Goal: Task Accomplishment & Management: Complete application form

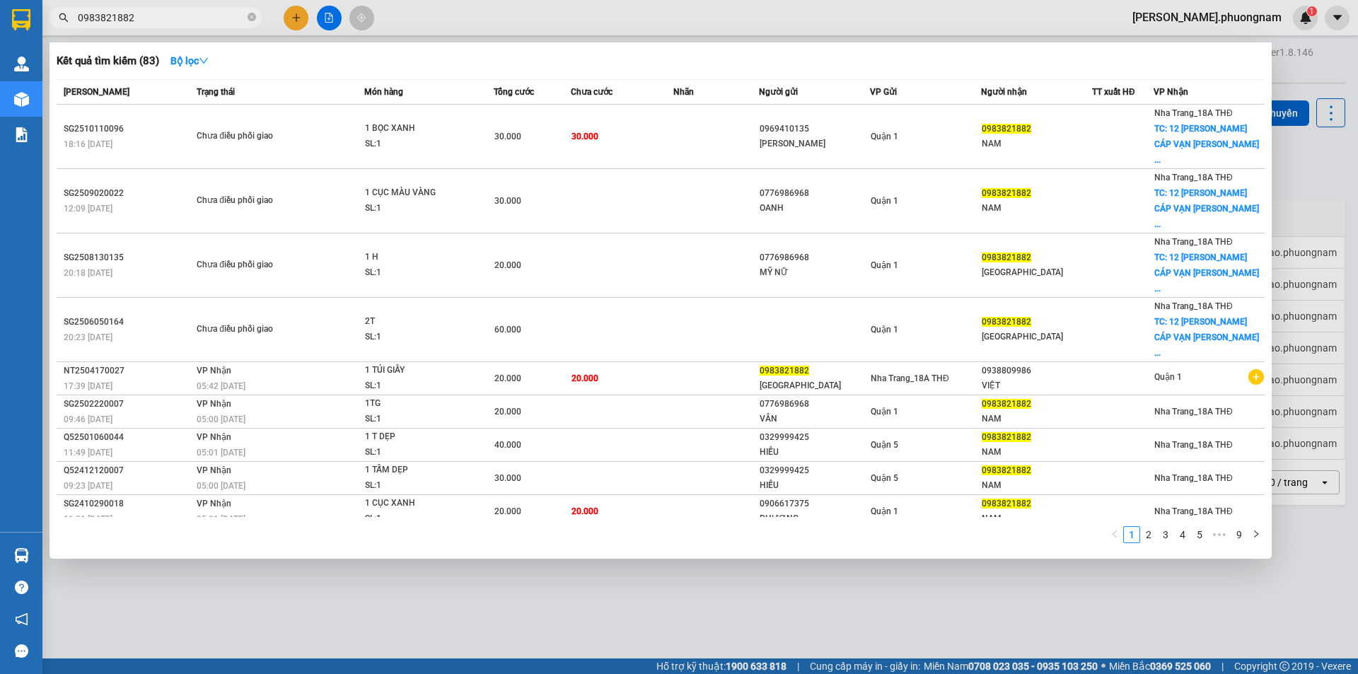
click at [209, 13] on input "0983821882" at bounding box center [161, 18] width 167 height 16
click at [251, 20] on icon "close-circle" at bounding box center [252, 17] width 8 height 8
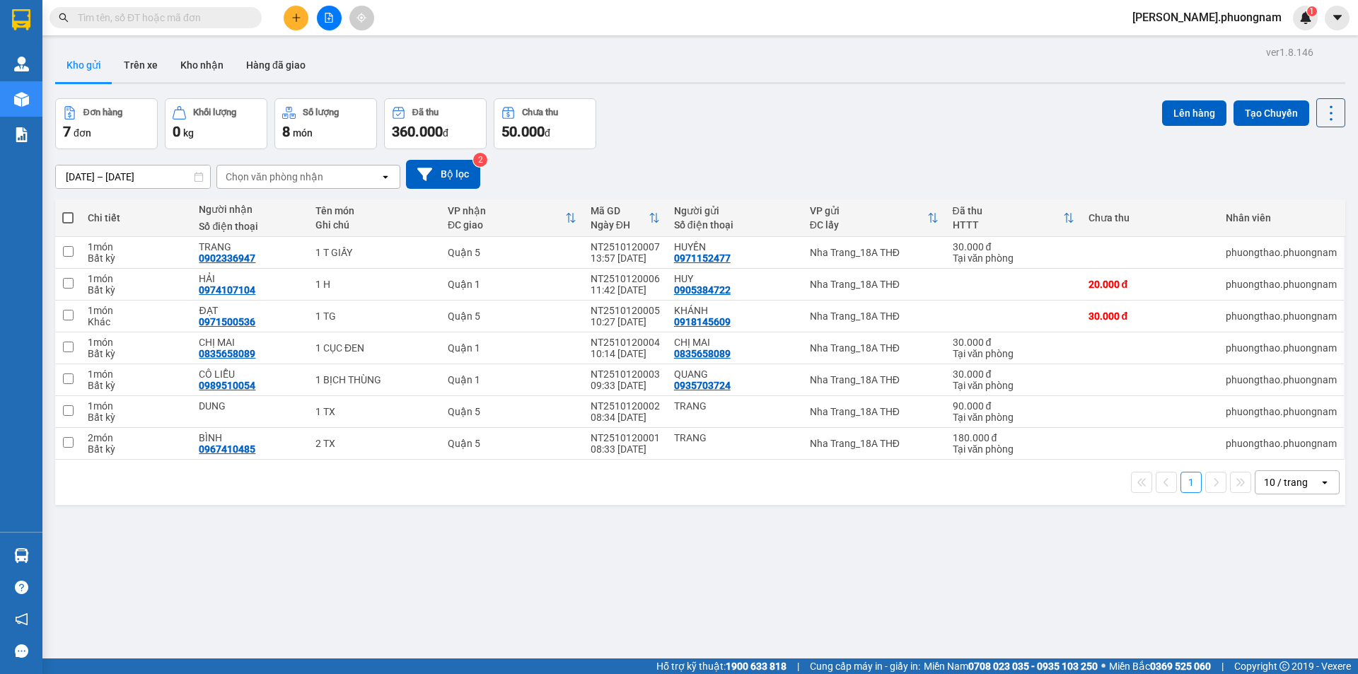
click at [192, 25] on input "text" at bounding box center [161, 18] width 167 height 16
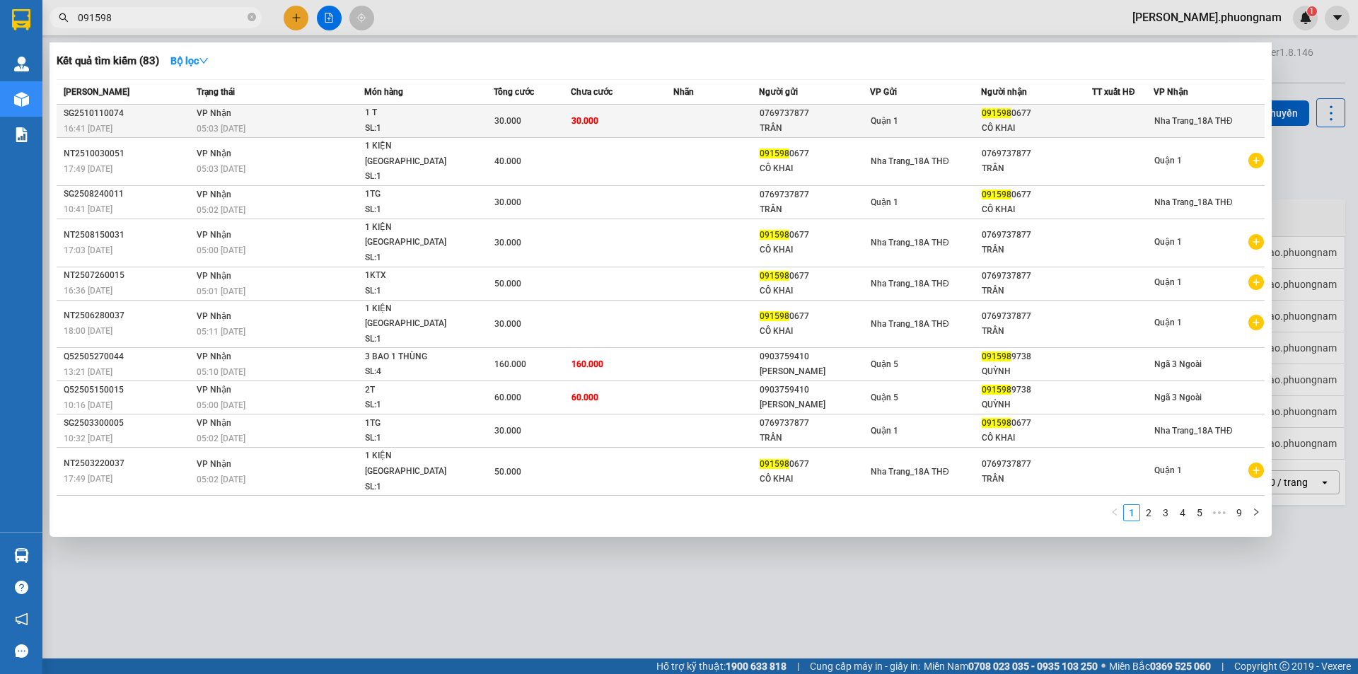
type input "091598"
click at [569, 127] on div "30.000" at bounding box center [532, 121] width 76 height 16
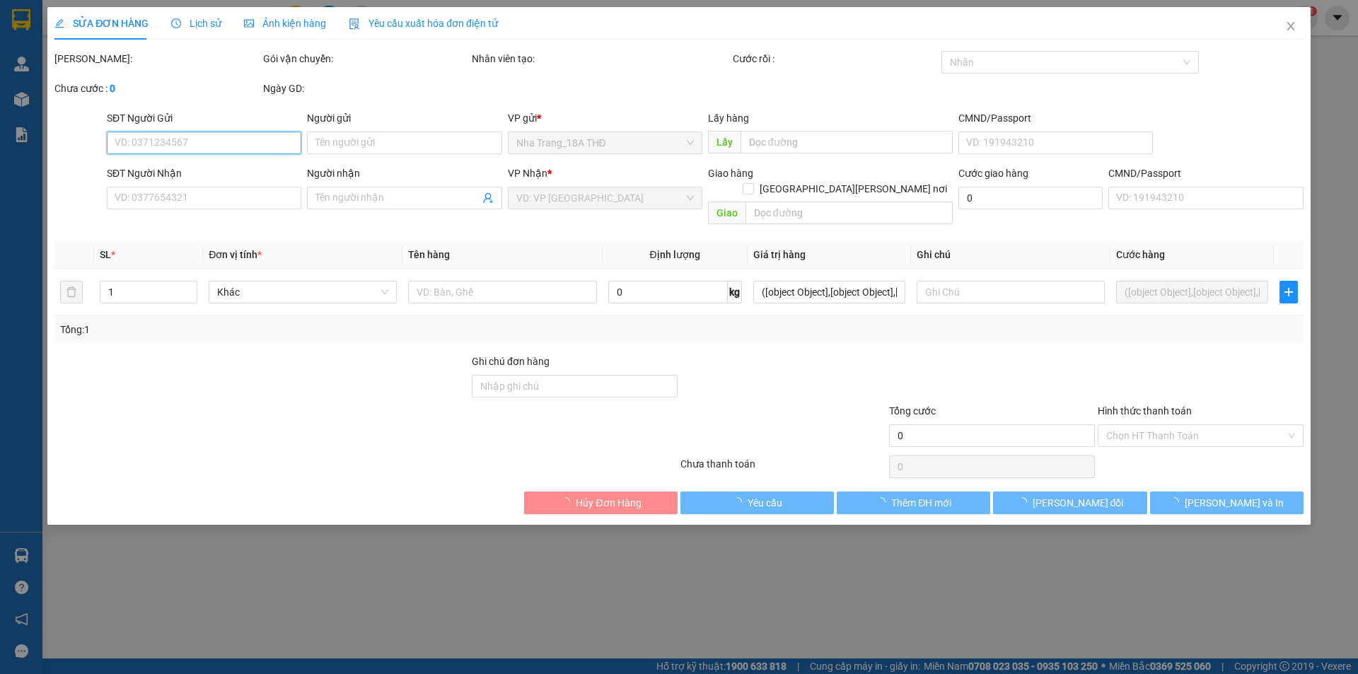
type input "0769737877"
type input "TRÂN"
type input "0915980677"
type input "CÔ KHAI"
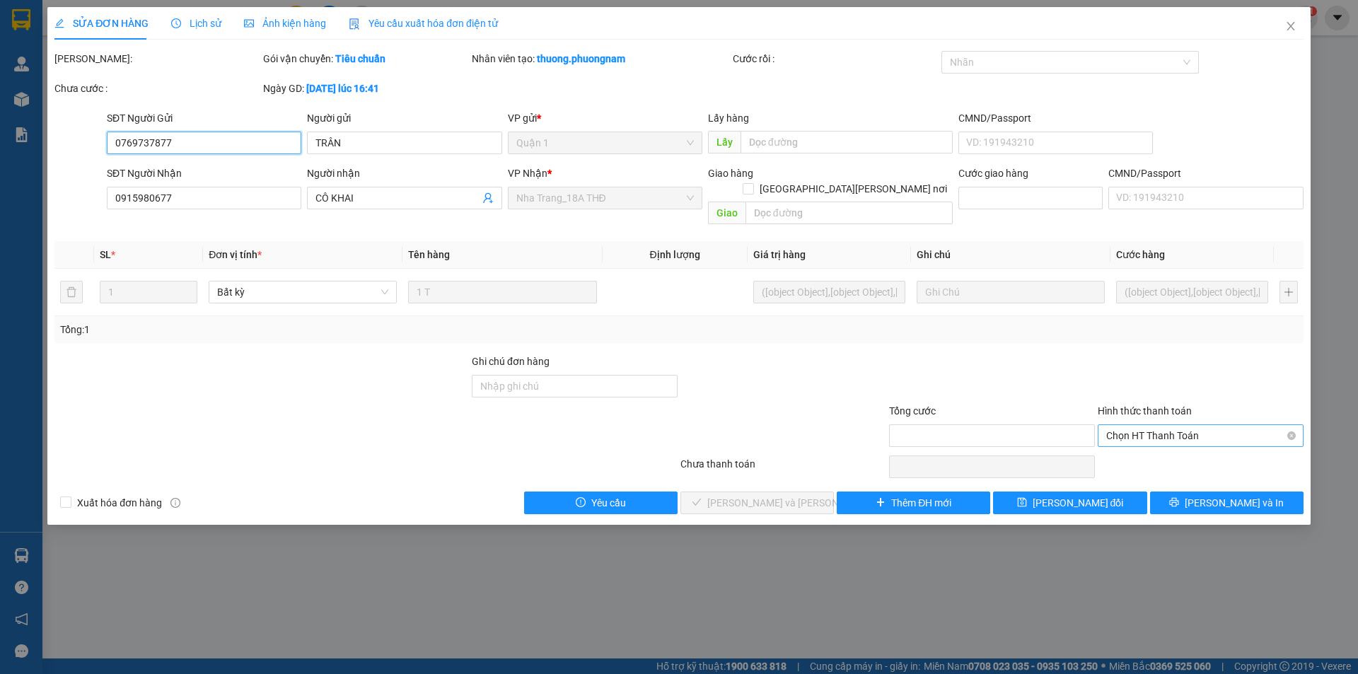
click at [1131, 425] on span "Chọn HT Thanh Toán" at bounding box center [1200, 435] width 189 height 21
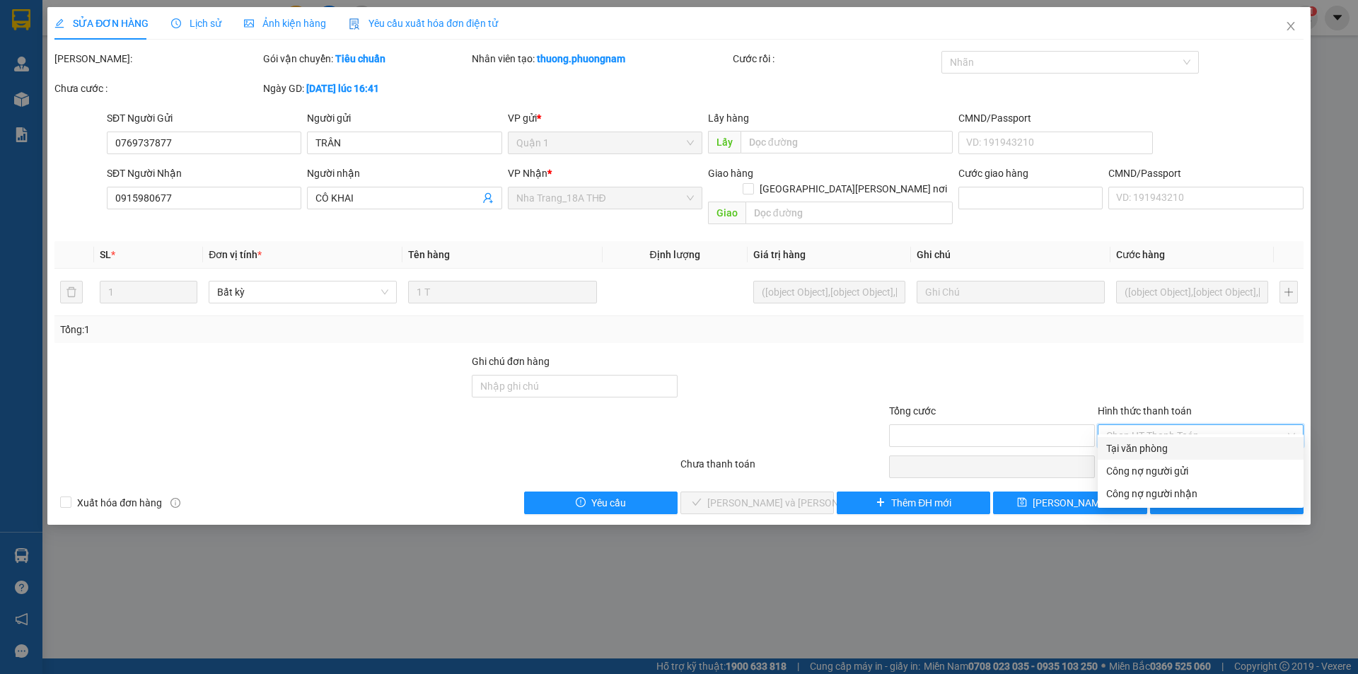
click at [1134, 444] on div "Tại văn phòng" at bounding box center [1200, 449] width 189 height 16
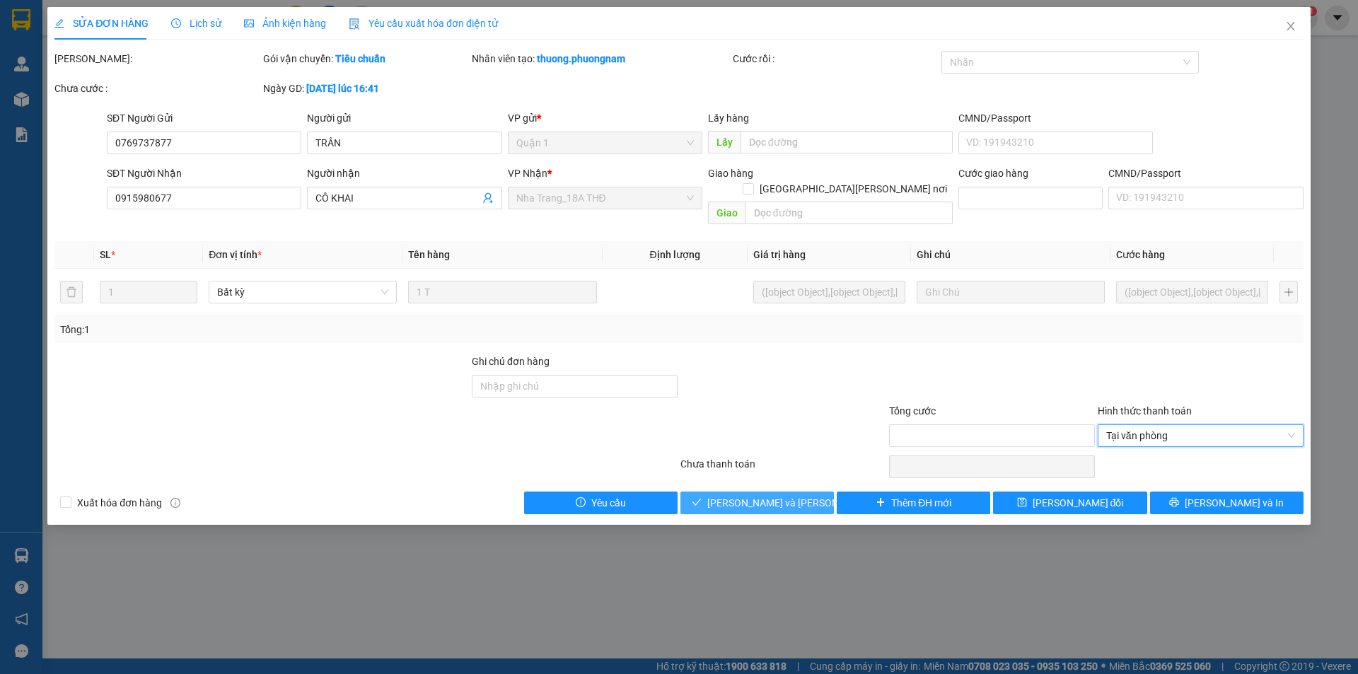
click at [799, 495] on span "[PERSON_NAME] và [PERSON_NAME] hàng" at bounding box center [802, 503] width 191 height 16
click at [1289, 28] on icon "close" at bounding box center [1290, 26] width 11 height 11
